Goal: Use online tool/utility: Utilize a website feature to perform a specific function

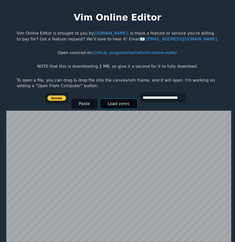
click at [113, 102] on button "Load vimrc" at bounding box center [118, 104] width 37 height 10
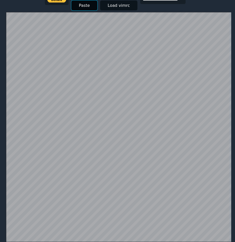
click at [85, 7] on button "Paste" at bounding box center [84, 6] width 26 height 10
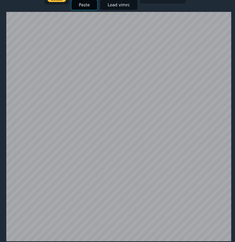
click at [78, 7] on button "Paste" at bounding box center [84, 5] width 26 height 10
click at [89, 6] on button "Paste" at bounding box center [84, 5] width 26 height 10
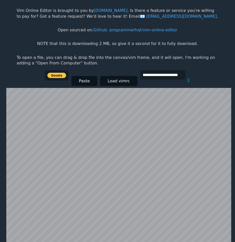
scroll to position [98, 0]
